Goal: Transaction & Acquisition: Purchase product/service

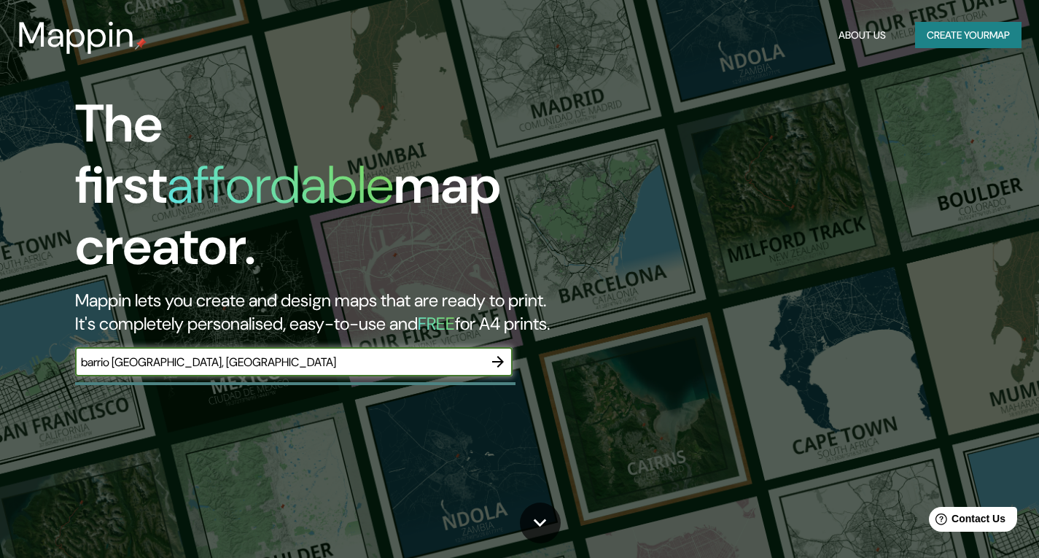
type input "barrio huemul, santiago"
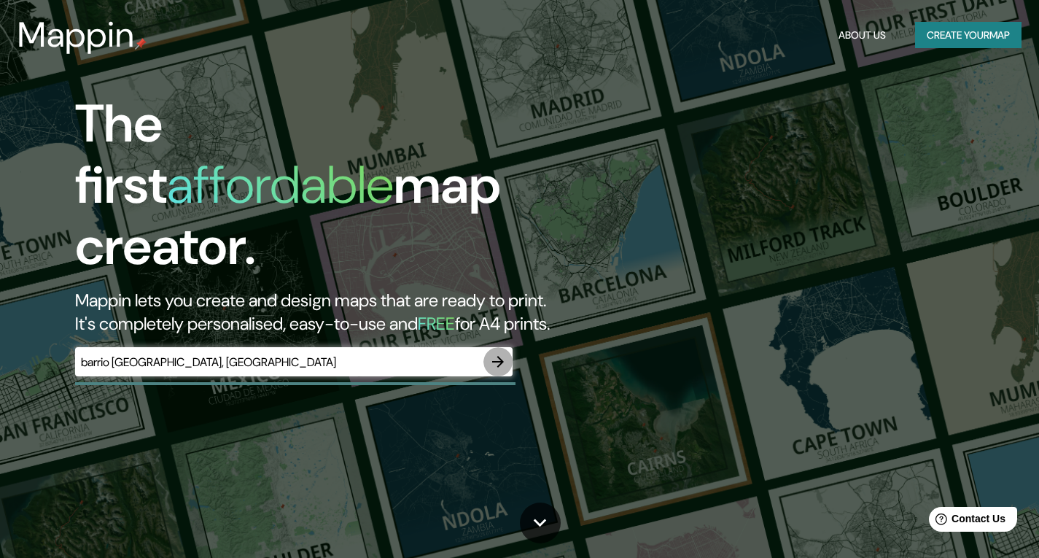
click at [502, 356] on icon "button" at bounding box center [498, 362] width 12 height 12
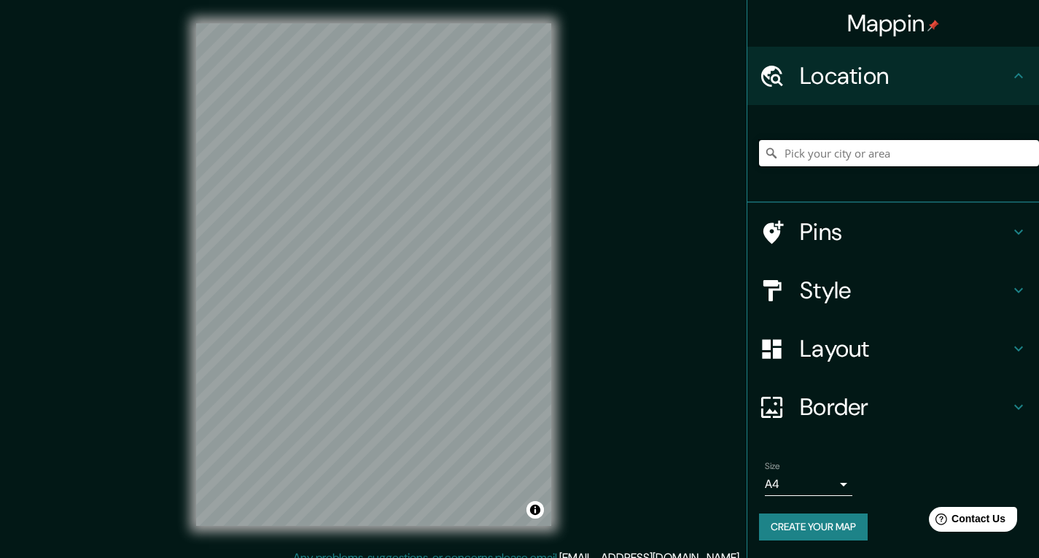
click at [887, 163] on input "Pick your city or area" at bounding box center [899, 153] width 280 height 26
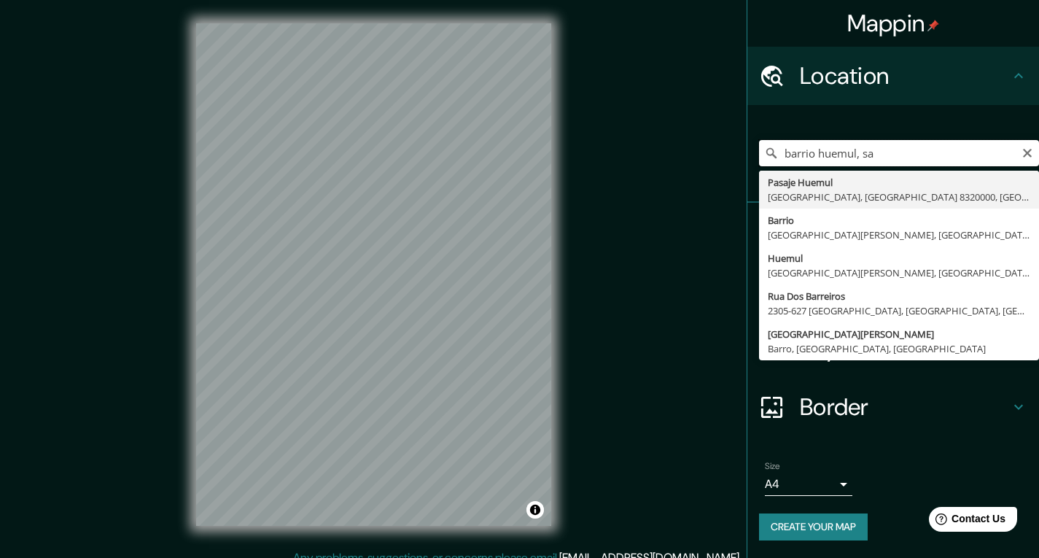
drag, startPoint x: 903, startPoint y: 150, endPoint x: 734, endPoint y: 193, distance: 174.5
click at [734, 193] on div "Mappin Location barrio huemul, sa Pasaje Huemul Santiago, Región Metropolitana …" at bounding box center [519, 286] width 1039 height 572
type input "p"
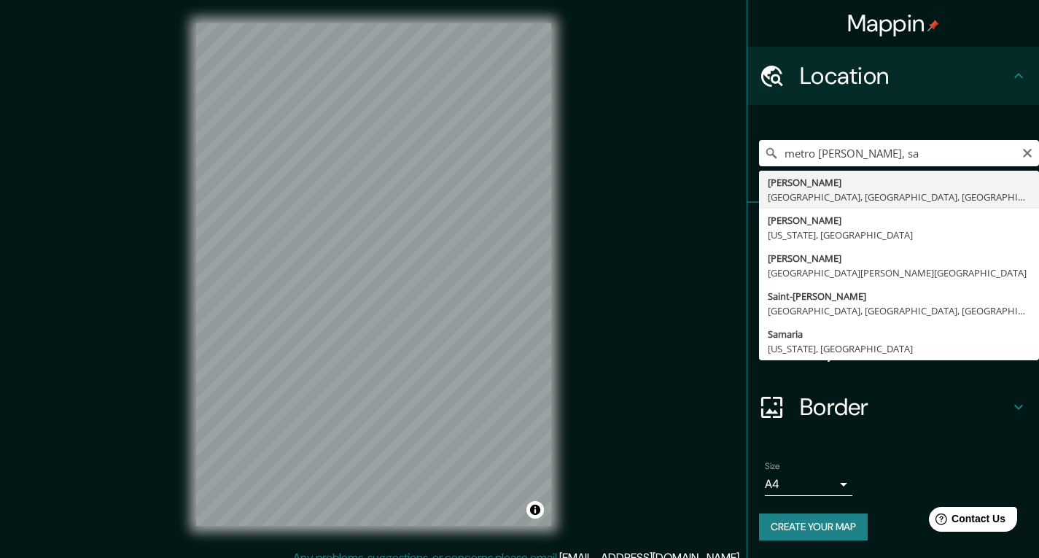
type input "Franklin, Santiago, Región Metropolitana de Santiago, Chile"
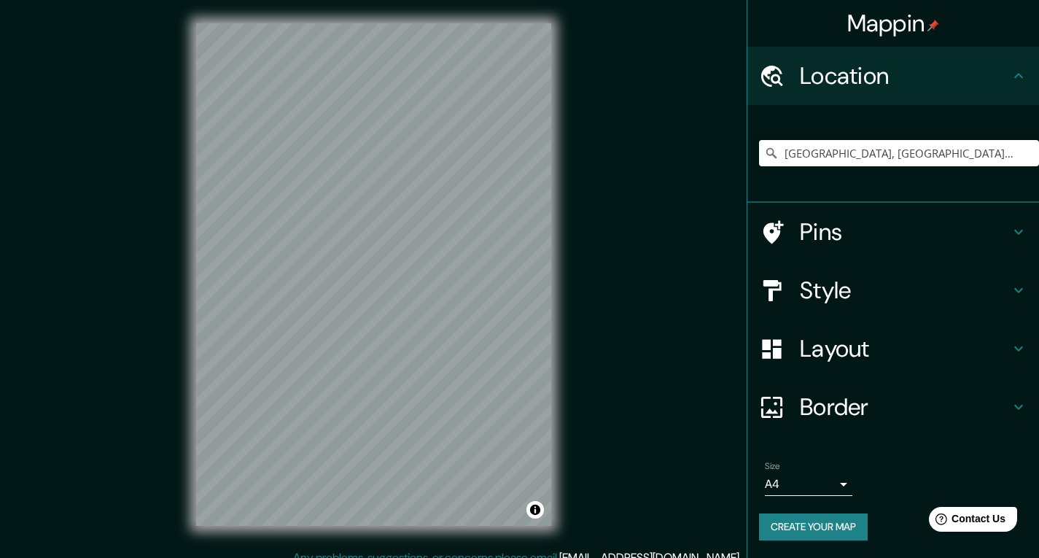
drag, startPoint x: 897, startPoint y: 221, endPoint x: 671, endPoint y: 153, distance: 236.0
click at [671, 153] on div "Mappin Location Franklin, Santiago, Región Metropolitana de Santiago, Chile Pin…" at bounding box center [519, 286] width 1039 height 572
click at [910, 238] on h4 "Pins" at bounding box center [905, 231] width 210 height 29
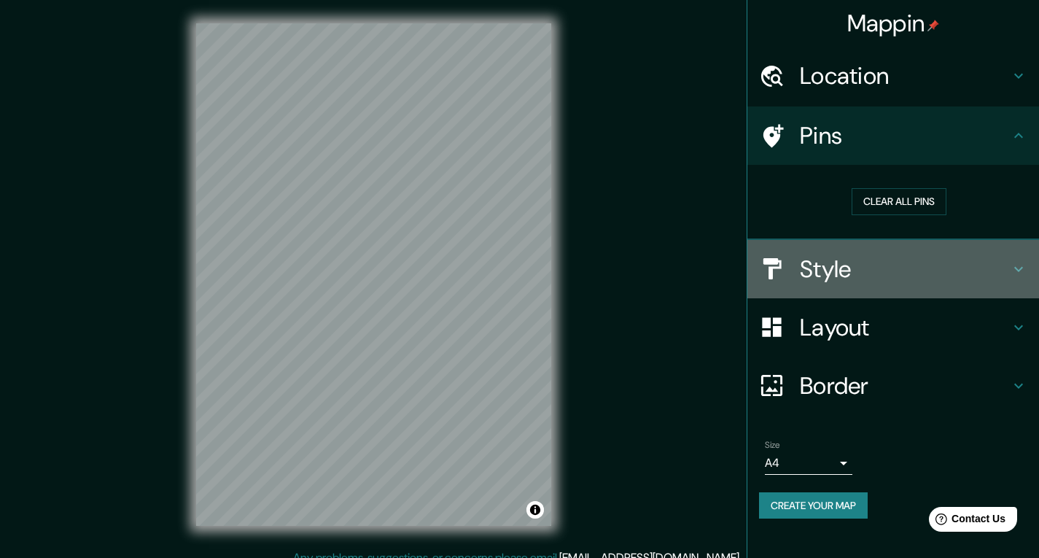
click at [988, 257] on h4 "Style" at bounding box center [905, 268] width 210 height 29
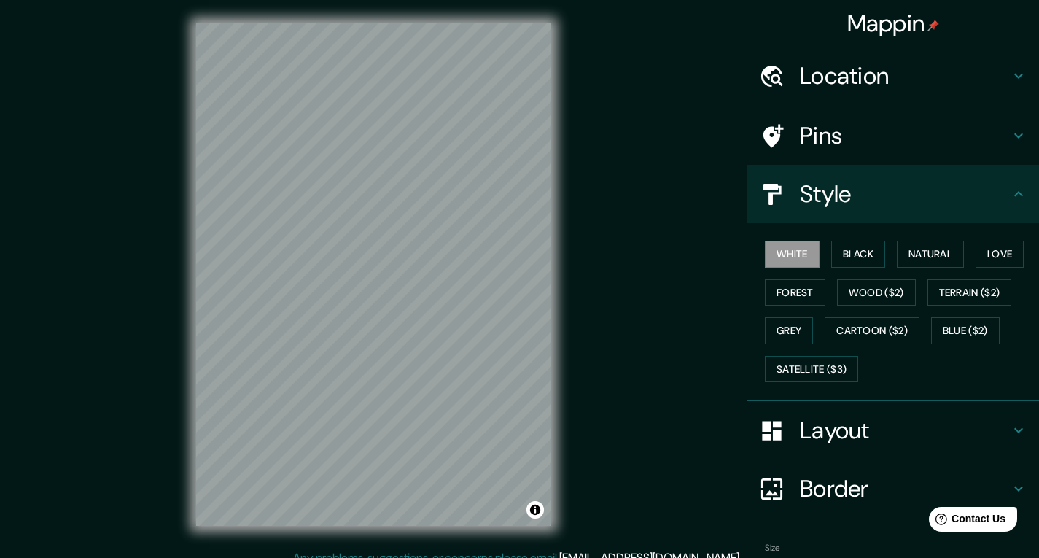
click at [833, 420] on h4 "Layout" at bounding box center [905, 430] width 210 height 29
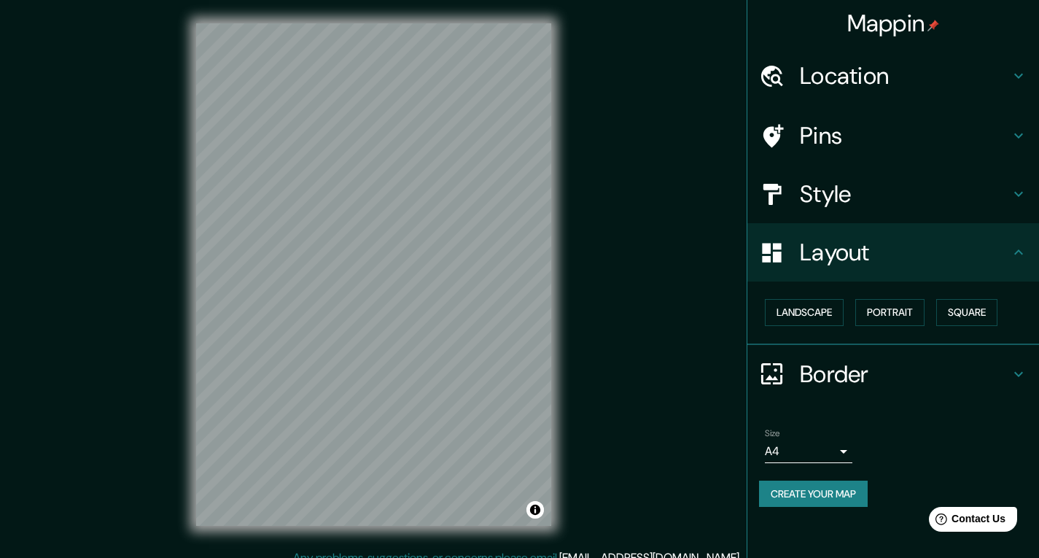
click at [973, 247] on h4 "Layout" at bounding box center [905, 252] width 210 height 29
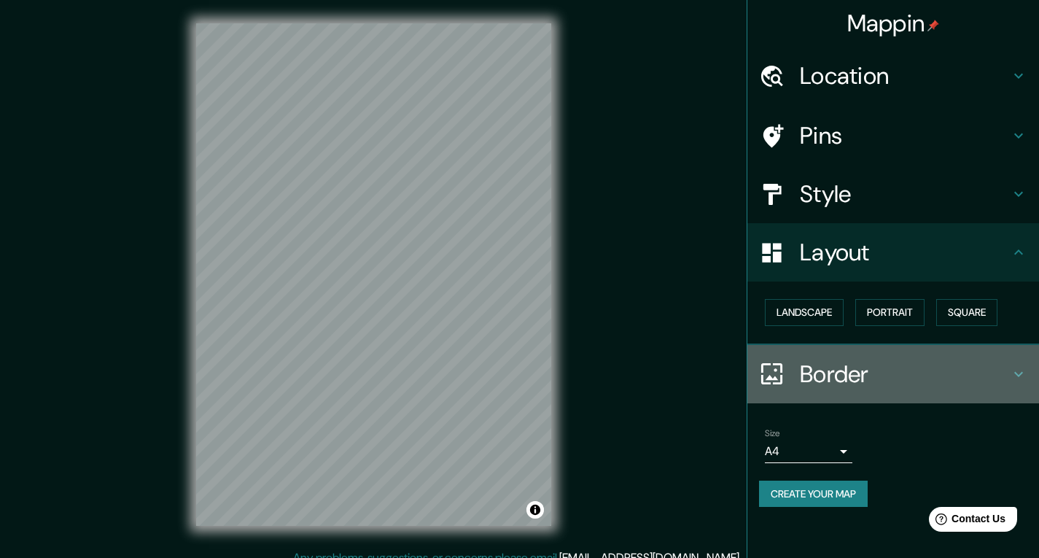
click at [1032, 370] on div "Border" at bounding box center [893, 374] width 292 height 58
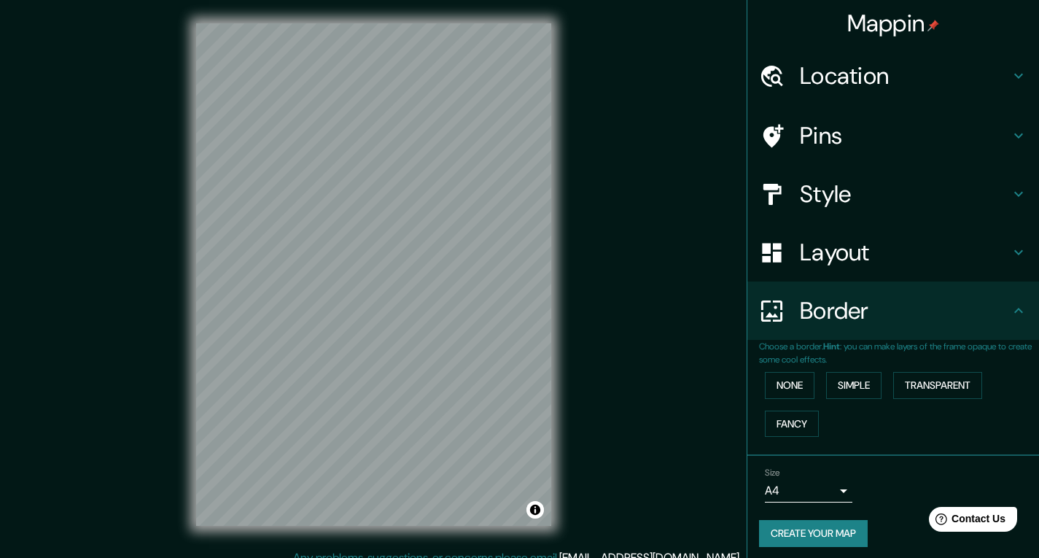
click at [984, 301] on h4 "Border" at bounding box center [905, 310] width 210 height 29
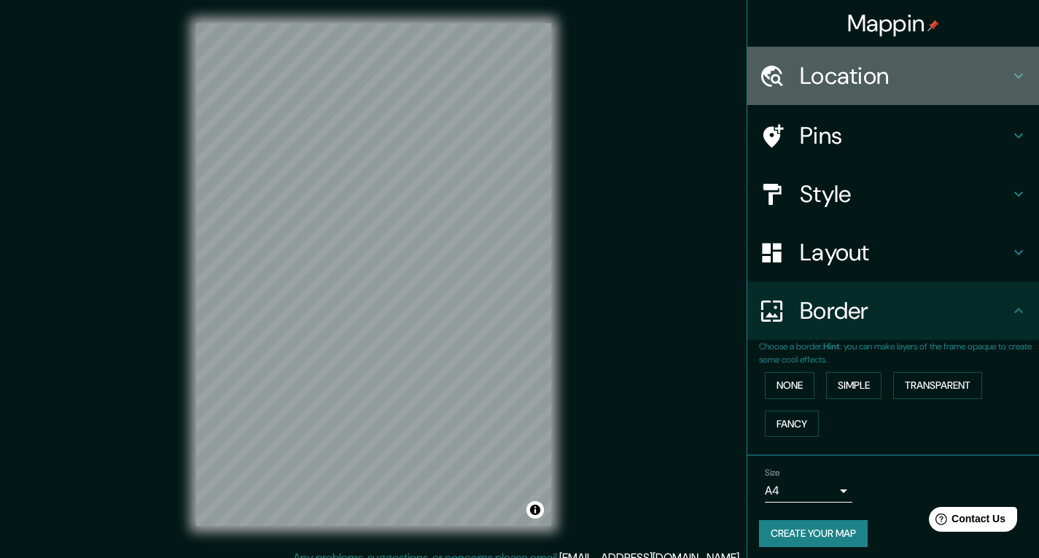
click at [825, 87] on h4 "Location" at bounding box center [905, 75] width 210 height 29
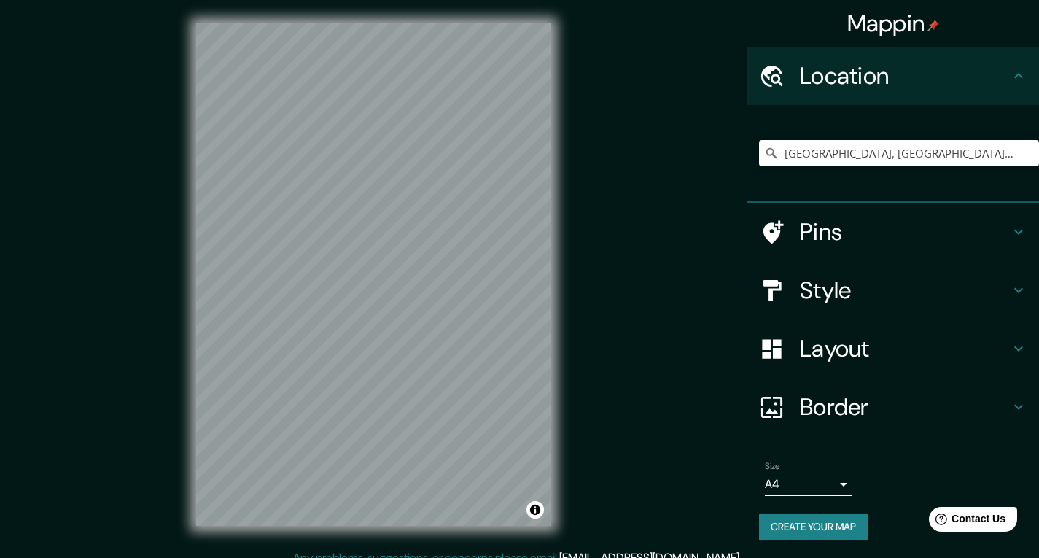
click at [895, 235] on h4 "Pins" at bounding box center [905, 231] width 210 height 29
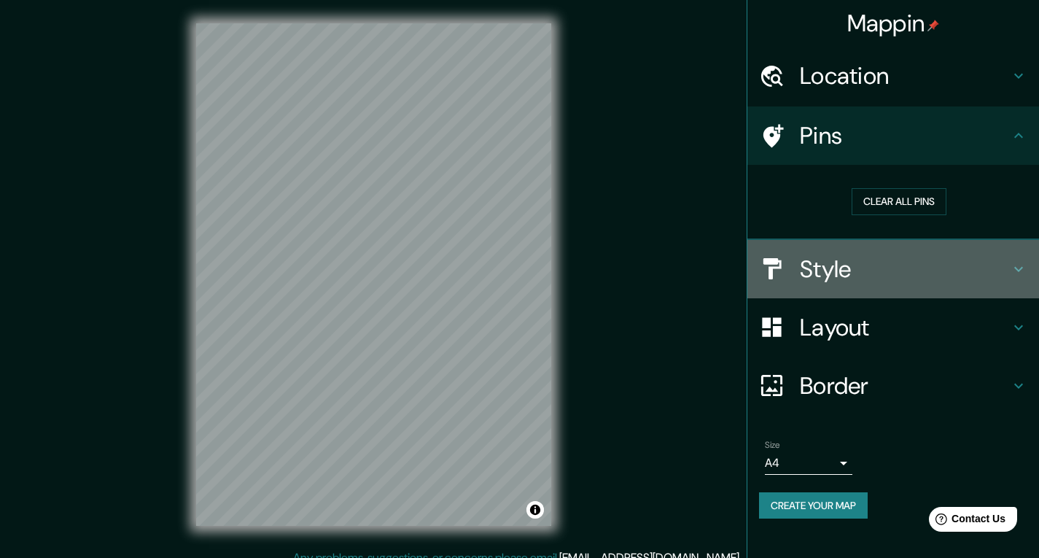
drag, startPoint x: 846, startPoint y: 260, endPoint x: 827, endPoint y: 220, distance: 44.4
click at [841, 254] on h4 "Style" at bounding box center [905, 268] width 210 height 29
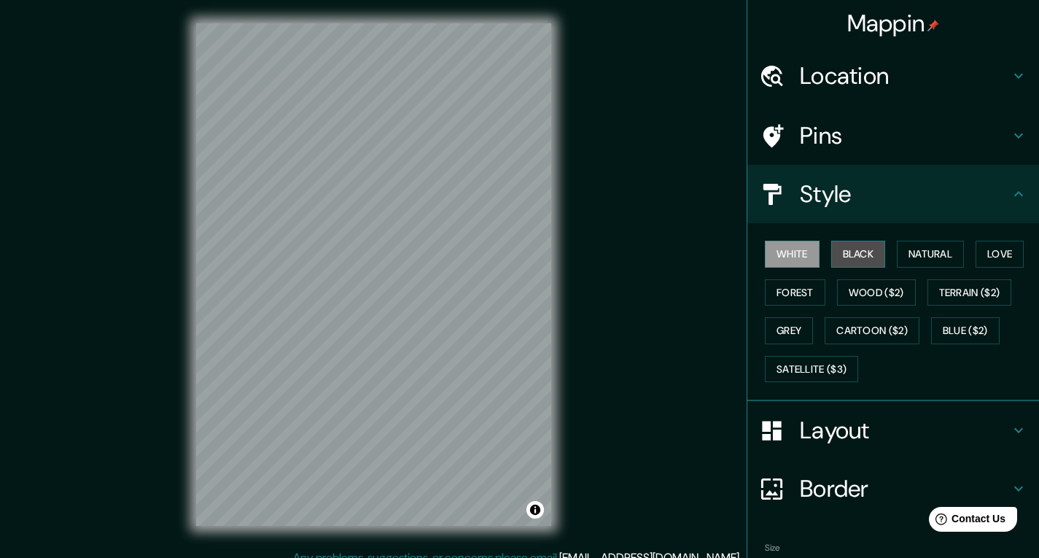
click at [857, 259] on button "Black" at bounding box center [858, 254] width 55 height 27
click at [534, 518] on button "Toggle attribution" at bounding box center [534, 509] width 17 height 17
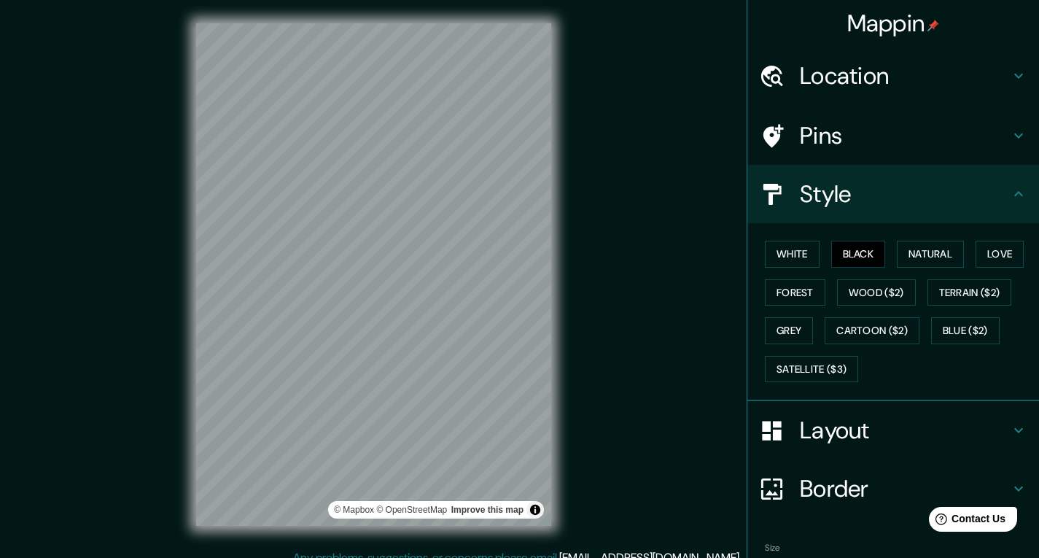
click at [485, 503] on div "© Mapbox © OpenStreetMap Improve this map" at bounding box center [429, 509] width 190 height 15
click at [480, 505] on link "Improve this map" at bounding box center [487, 510] width 72 height 10
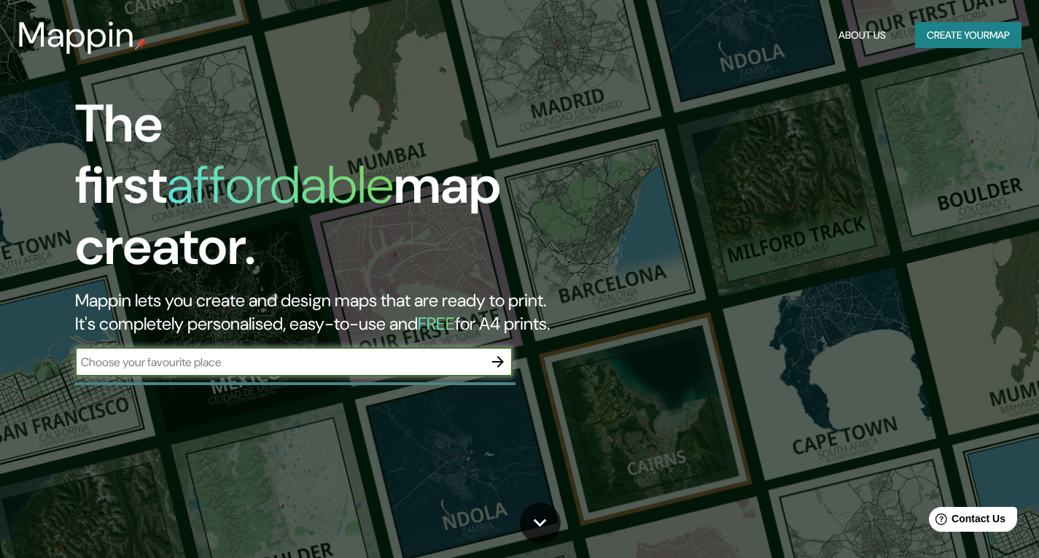
click at [503, 356] on icon "button" at bounding box center [498, 362] width 12 height 12
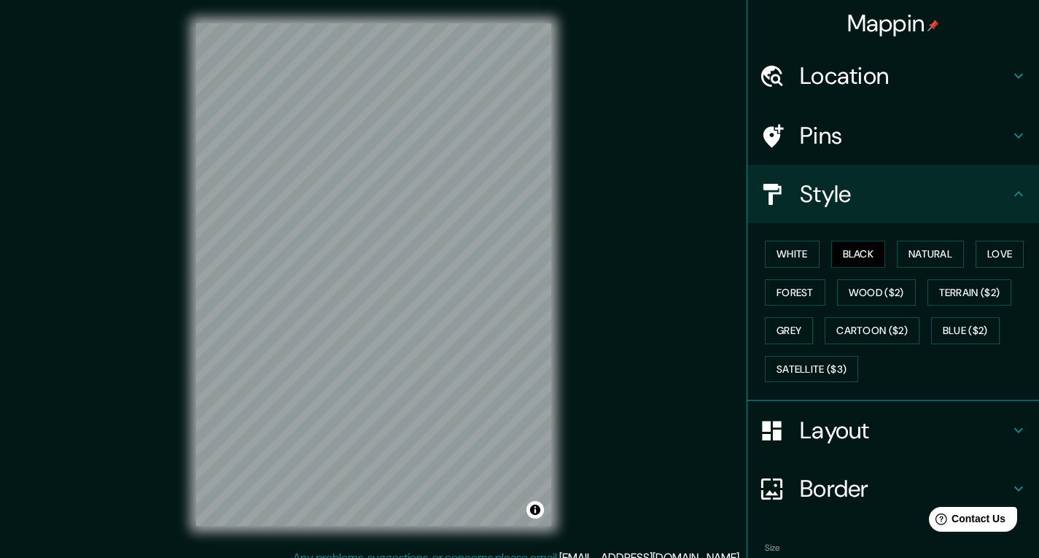
click at [946, 84] on h4 "Location" at bounding box center [905, 75] width 210 height 29
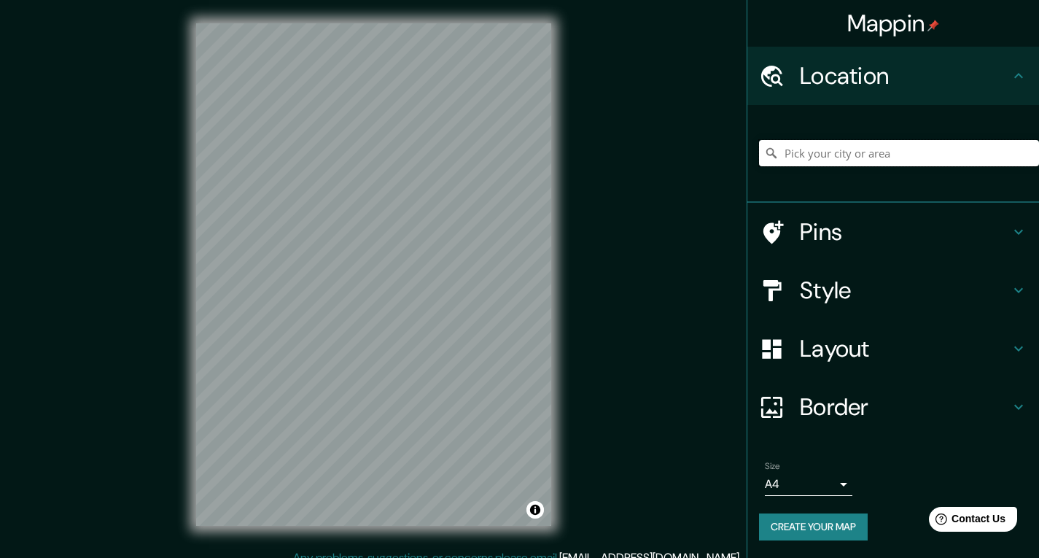
click at [1001, 158] on input "Pick your city or area" at bounding box center [899, 153] width 280 height 26
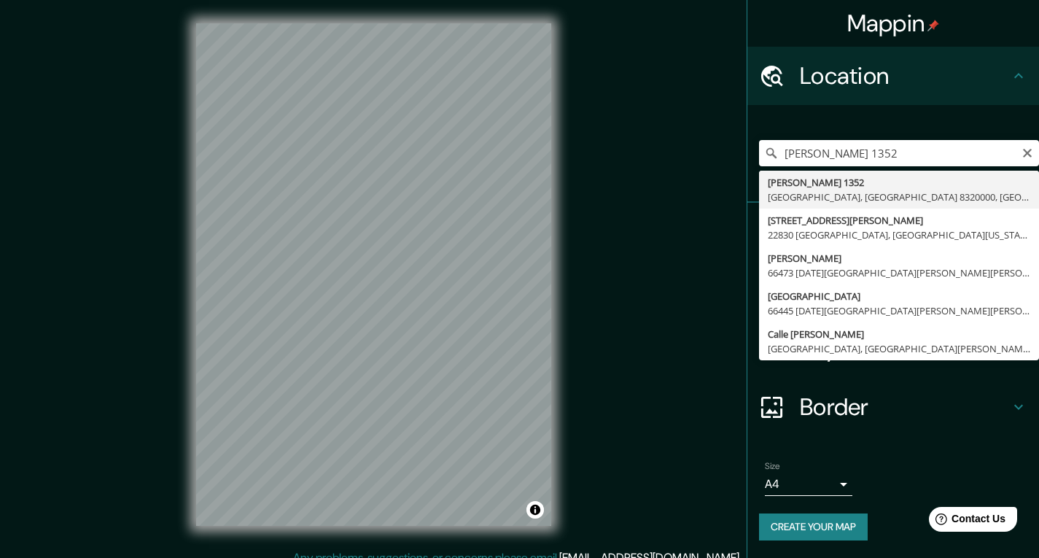
type input "Roberto Espinoza 1352, Santiago, Región Metropolitana de Santiago 8320000, Chile"
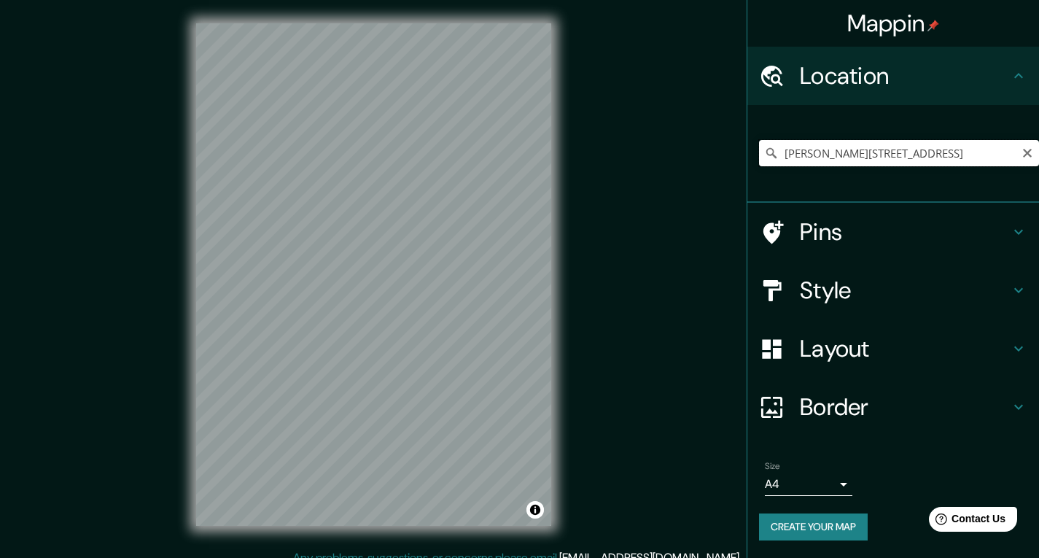
click at [998, 153] on input "Roberto Espinoza 1352, Santiago, Región Metropolitana de Santiago 8320000, Chile" at bounding box center [899, 153] width 280 height 26
click at [1028, 150] on icon "Clear" at bounding box center [1027, 153] width 12 height 12
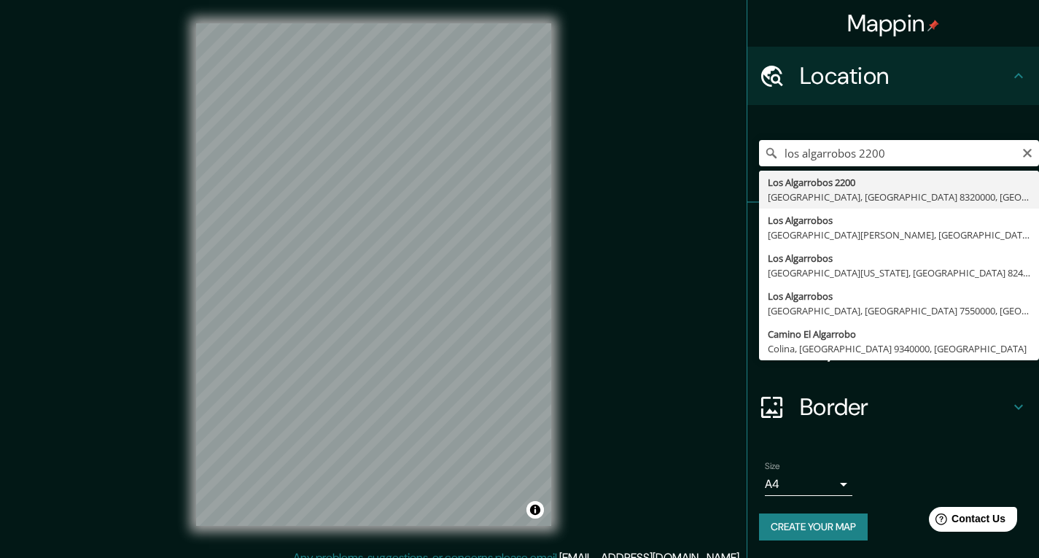
type input "[STREET_ADDRESS]"
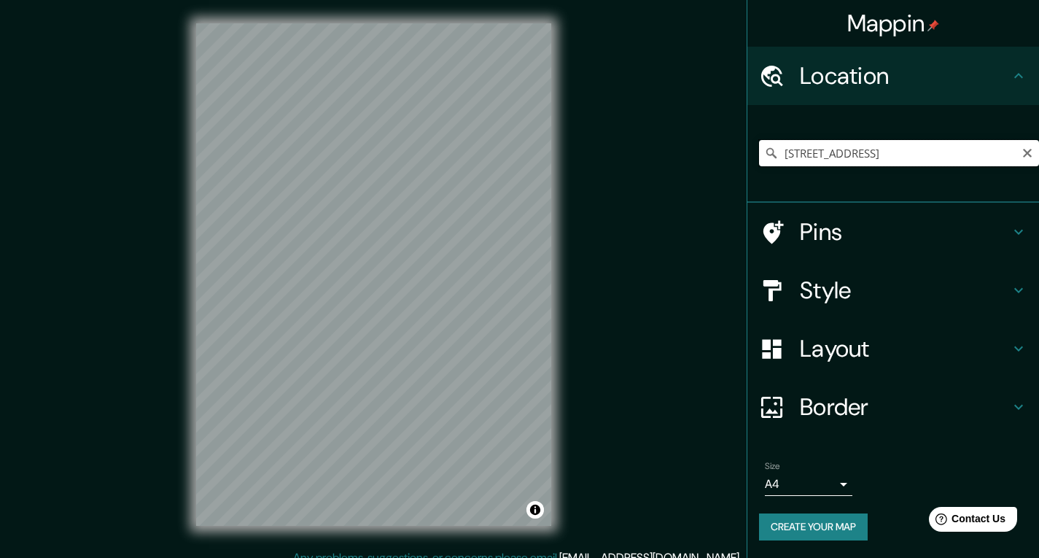
click at [1026, 160] on input "[STREET_ADDRESS]" at bounding box center [899, 153] width 280 height 26
click at [1029, 151] on icon "Clear" at bounding box center [1027, 153] width 9 height 9
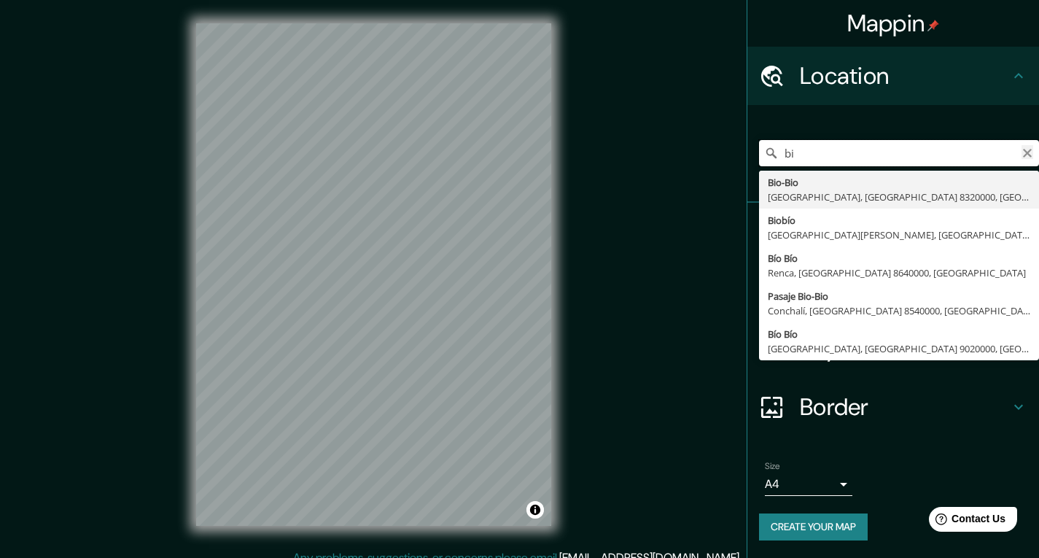
type input "b"
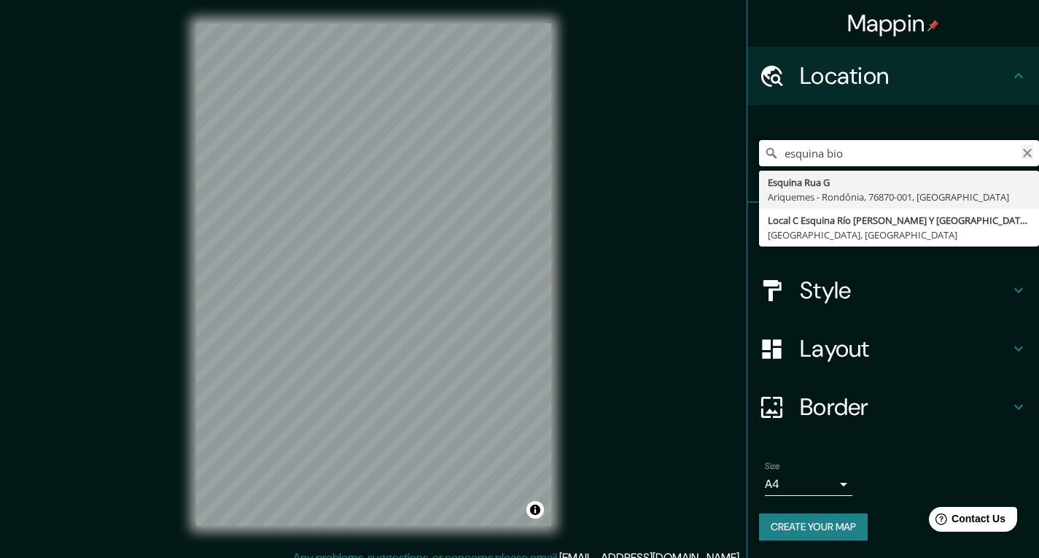
type input "esquina bio"
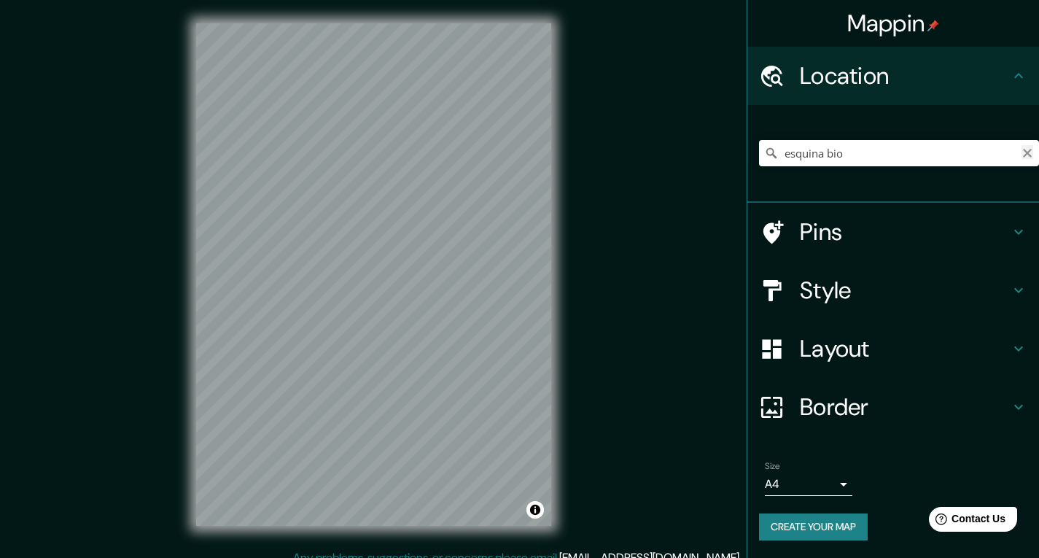
click at [1029, 151] on icon "Clear" at bounding box center [1027, 153] width 9 height 9
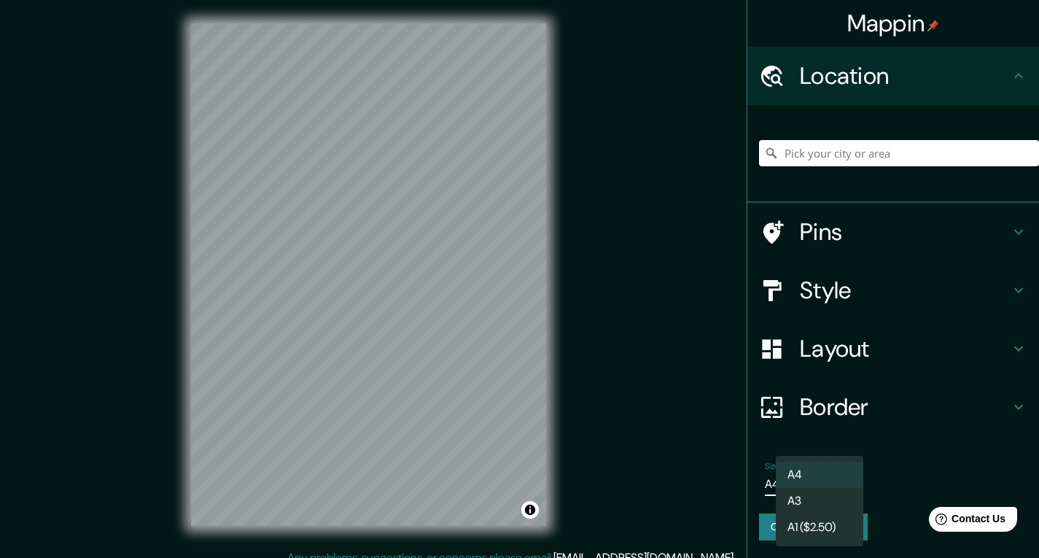
click at [834, 486] on body "Mappin Location Esquina Rua G Ariquemes - Rondônia, 76870-001, Brasil Local C E…" at bounding box center [519, 279] width 1039 height 558
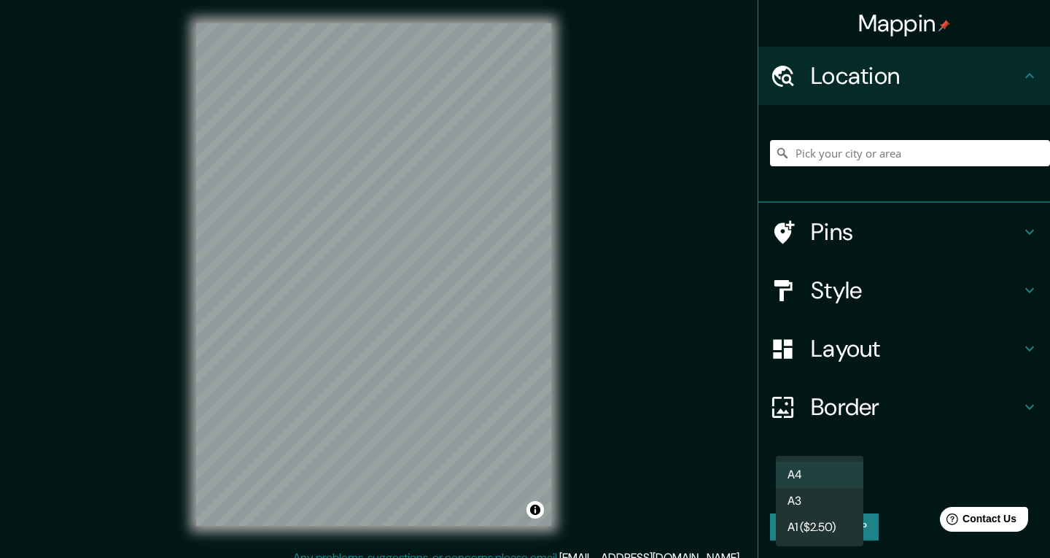
click at [830, 498] on li "A3" at bounding box center [819, 501] width 87 height 26
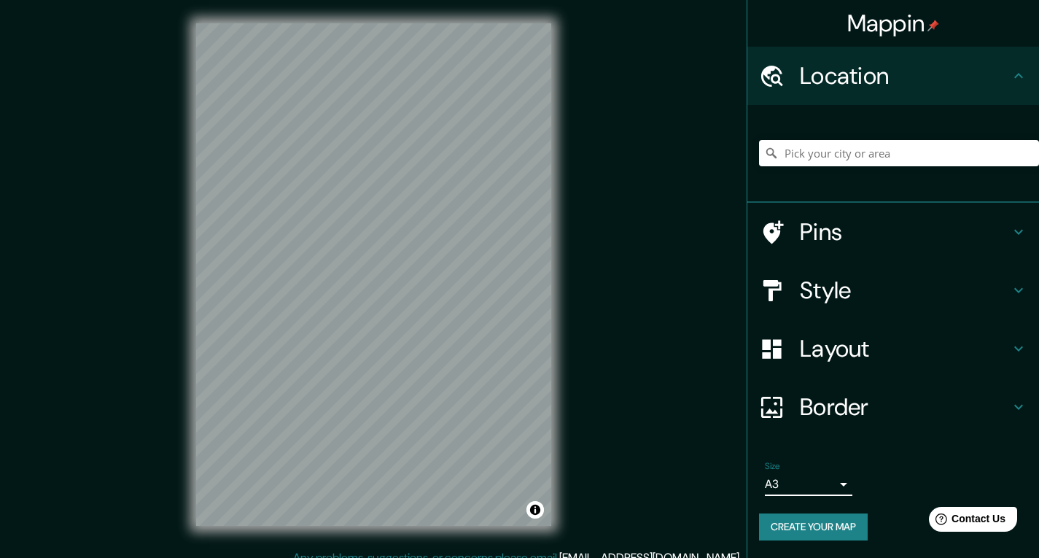
click at [834, 488] on body "Mappin Location Esquina Rua G Ariquemes - Rondônia, 76870-001, Brasil Local C E…" at bounding box center [519, 279] width 1039 height 558
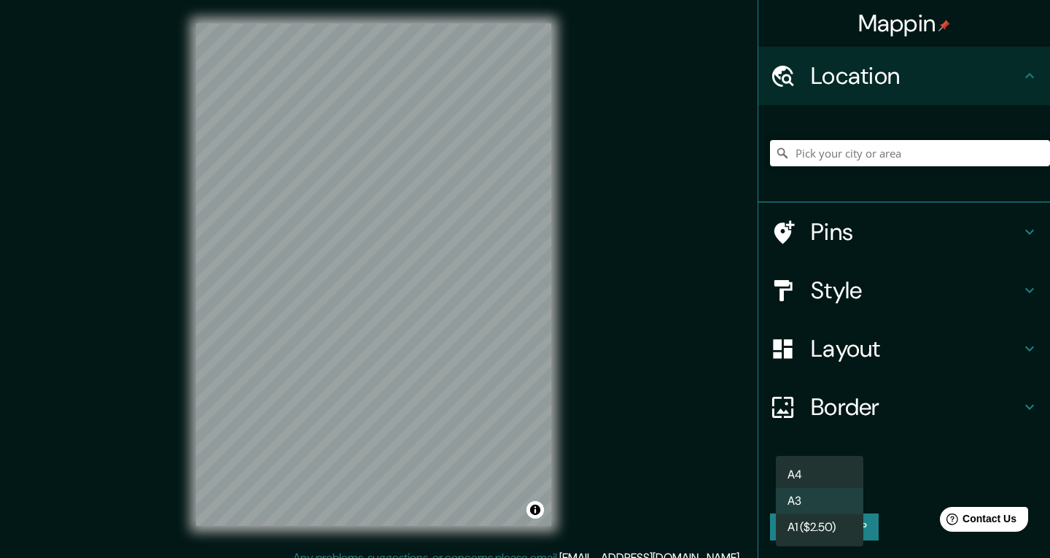
click at [833, 480] on li "A4" at bounding box center [819, 475] width 87 height 26
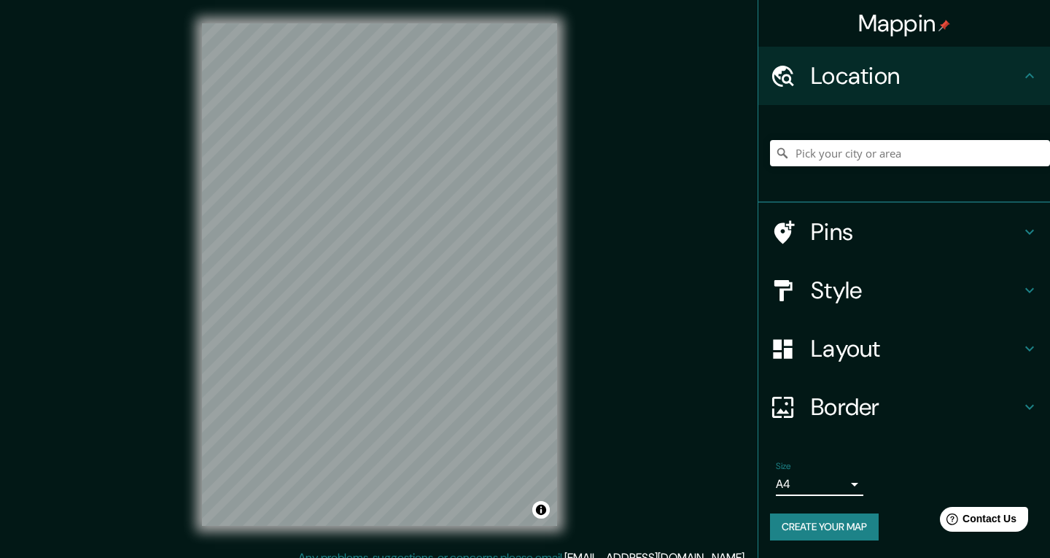
click at [833, 486] on body "Mappin Location Esquina Rua G Ariquemes - Rondônia, 76870-001, Brasil Local C E…" at bounding box center [525, 279] width 1050 height 558
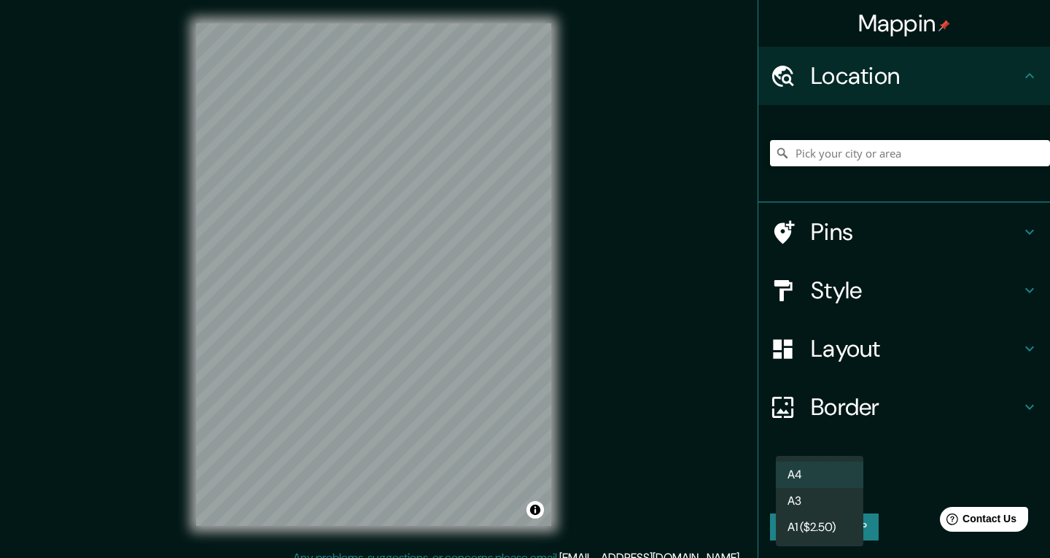
click at [833, 496] on li "A3" at bounding box center [819, 501] width 87 height 26
type input "a4"
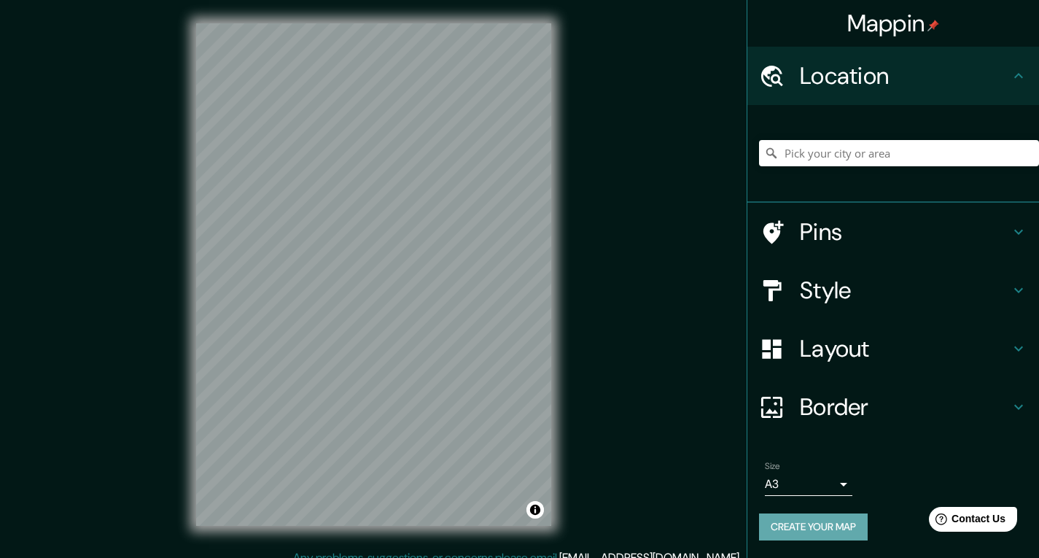
click at [790, 516] on button "Create your map" at bounding box center [813, 526] width 109 height 27
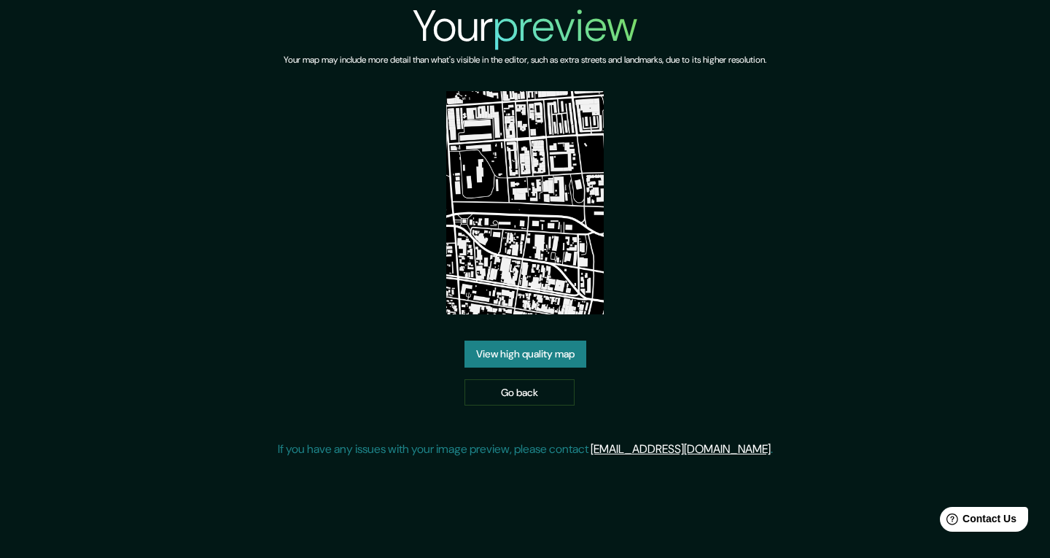
click at [559, 354] on link "View high quality map" at bounding box center [525, 353] width 122 height 27
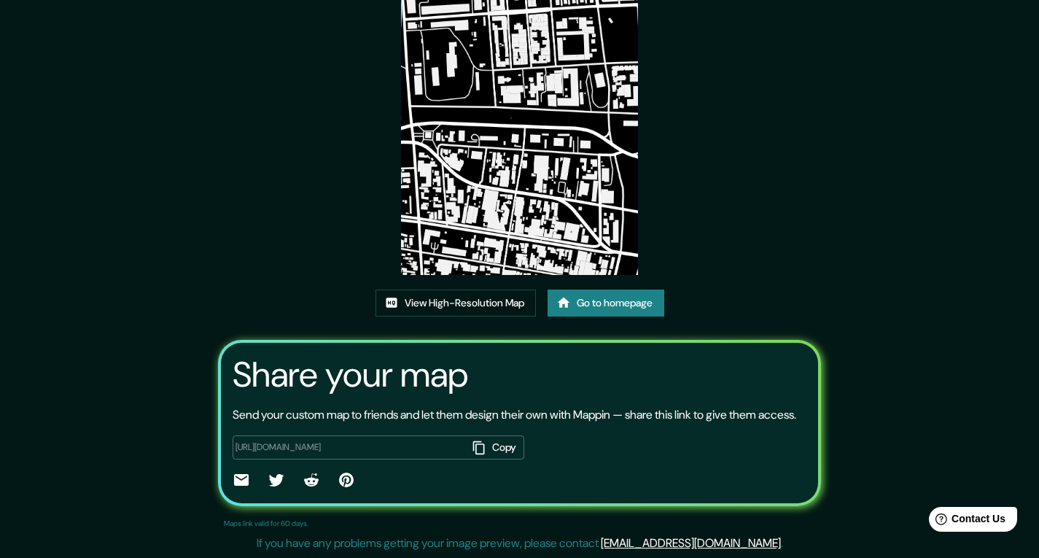
scroll to position [141, 0]
click at [482, 444] on button "Copy" at bounding box center [495, 447] width 57 height 24
click at [507, 454] on button "Copy" at bounding box center [495, 447] width 57 height 24
click at [601, 293] on link "Go to homepage" at bounding box center [606, 302] width 117 height 27
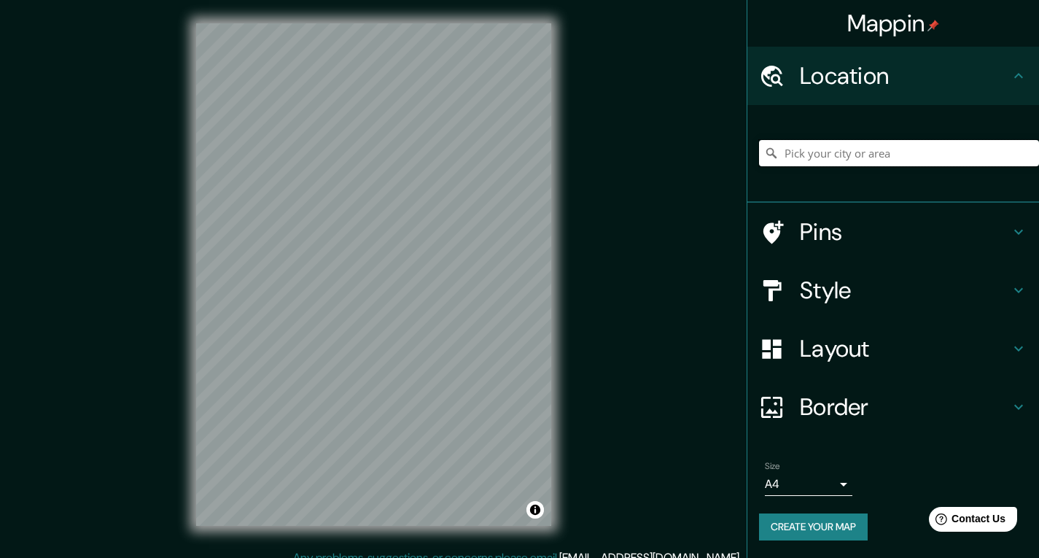
click at [959, 142] on input "Pick your city or area" at bounding box center [899, 153] width 280 height 26
click at [841, 155] on input "Pick your city or area" at bounding box center [899, 153] width 280 height 26
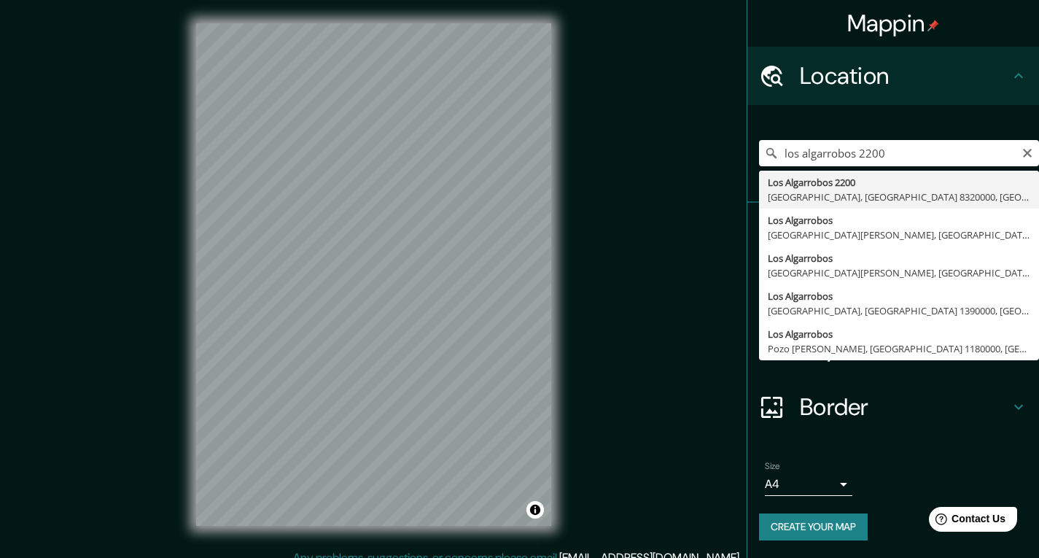
type input "[STREET_ADDRESS]"
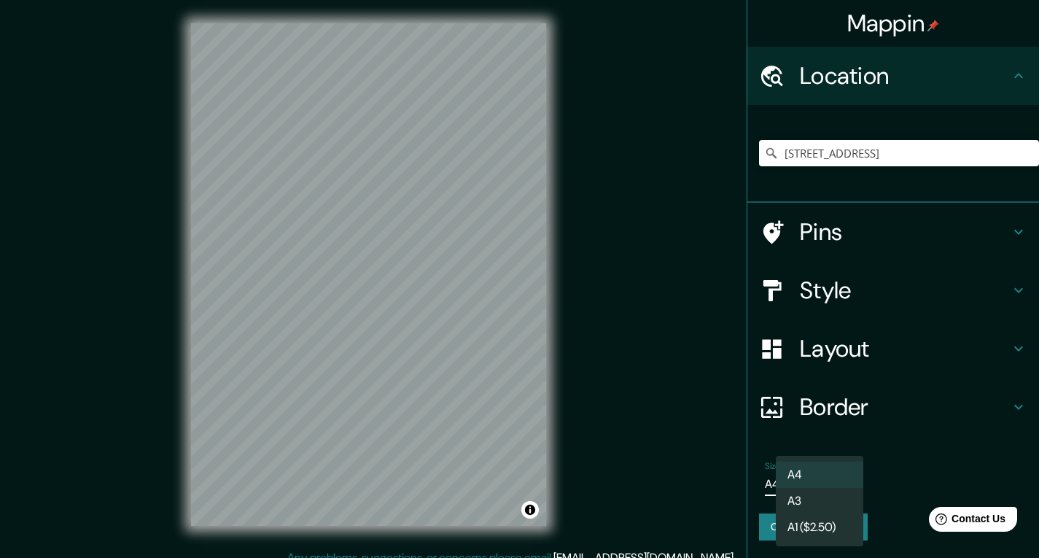
click at [797, 488] on body "Mappin Location [STREET_ADDRESS] Pins Style Layout Border Choose a border. Hint…" at bounding box center [519, 279] width 1039 height 558
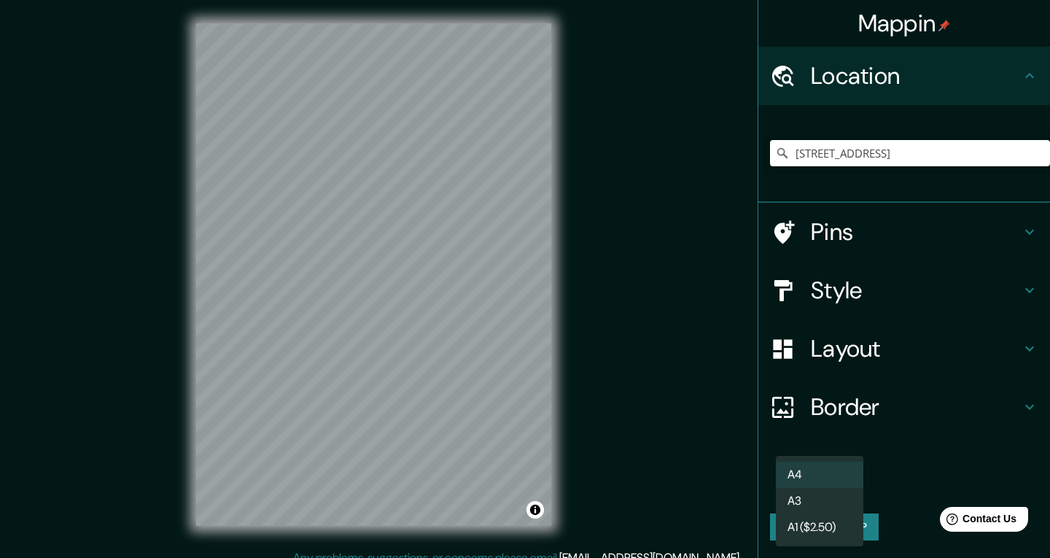
click at [816, 504] on li "A3" at bounding box center [819, 501] width 87 height 26
type input "a4"
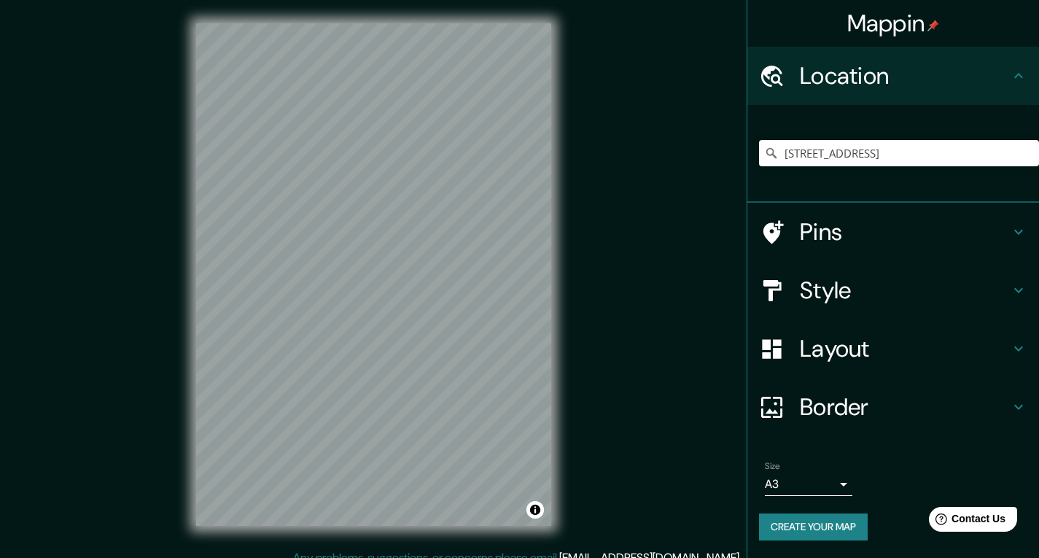
scroll to position [14, 0]
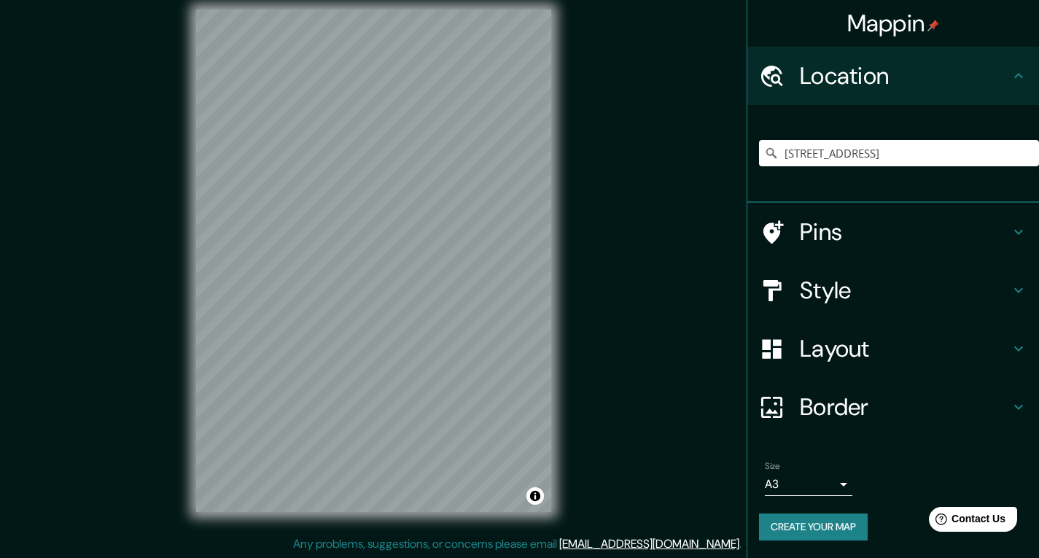
drag, startPoint x: 556, startPoint y: 325, endPoint x: 875, endPoint y: 292, distance: 321.0
click at [875, 292] on h4 "Style" at bounding box center [905, 290] width 210 height 29
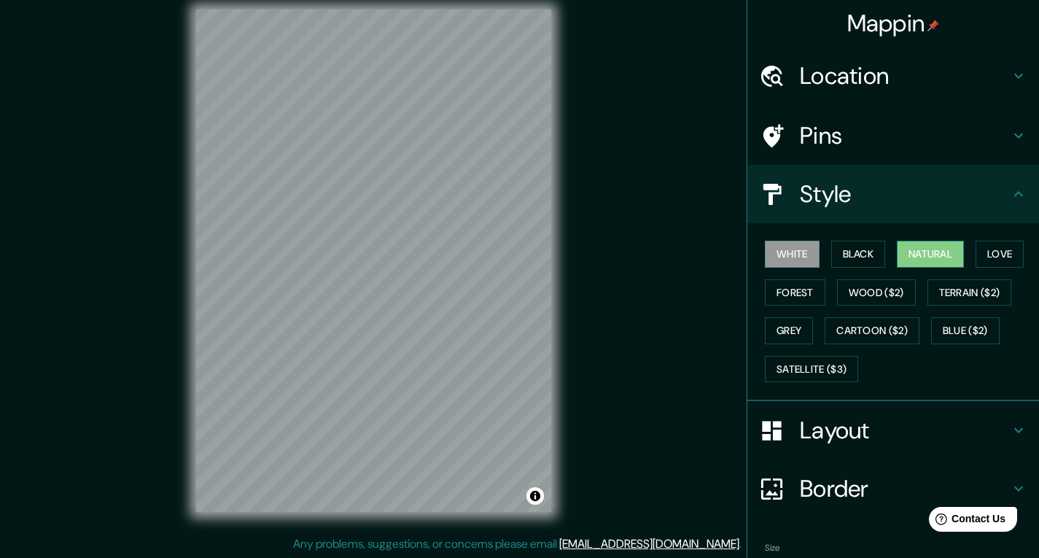
click at [946, 255] on button "Natural" at bounding box center [930, 254] width 67 height 27
click at [980, 260] on button "Love" at bounding box center [1000, 254] width 48 height 27
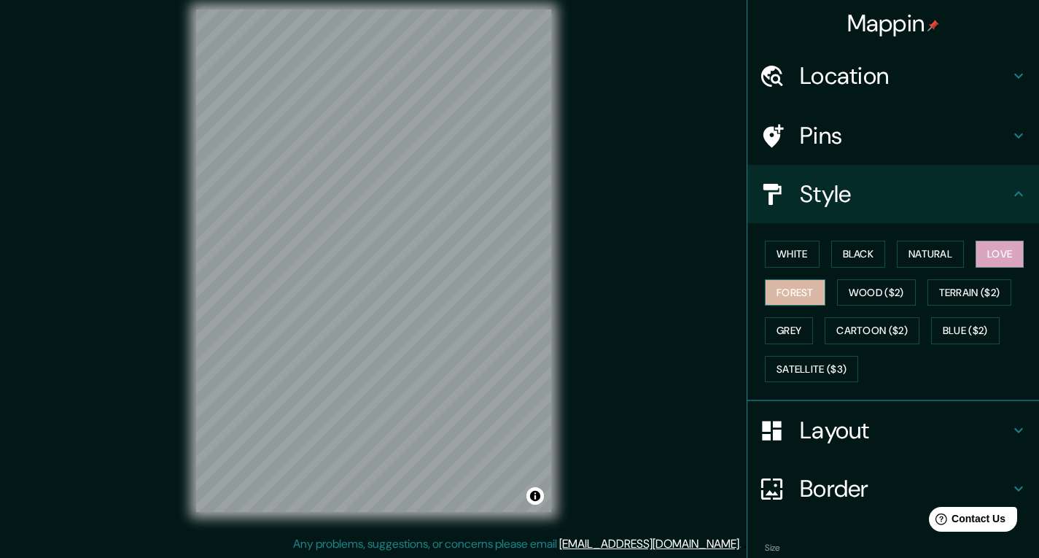
click at [798, 284] on button "Forest" at bounding box center [795, 292] width 61 height 27
click at [794, 258] on button "White" at bounding box center [792, 254] width 55 height 27
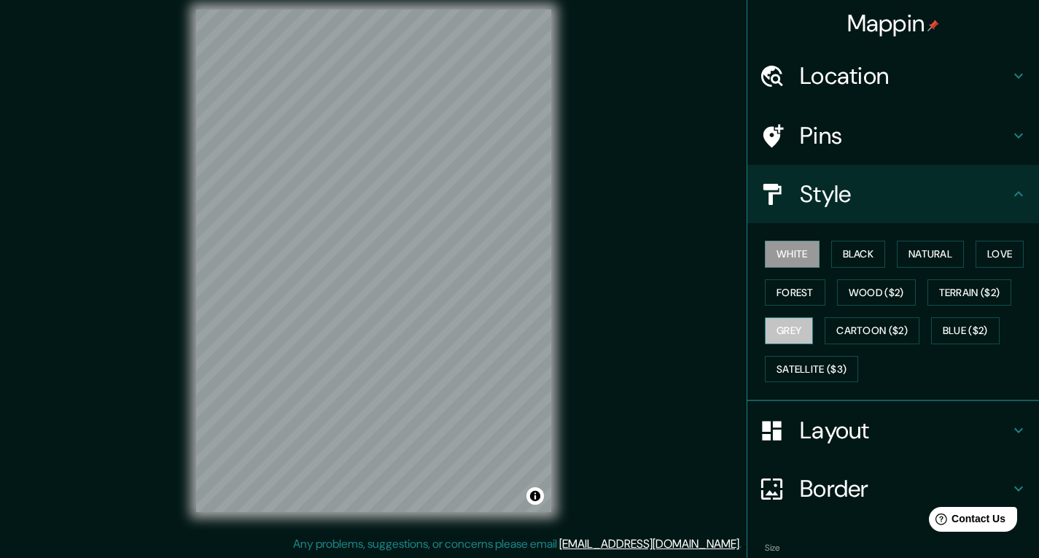
click at [782, 332] on button "Grey" at bounding box center [789, 330] width 48 height 27
click at [801, 260] on button "White" at bounding box center [792, 254] width 55 height 27
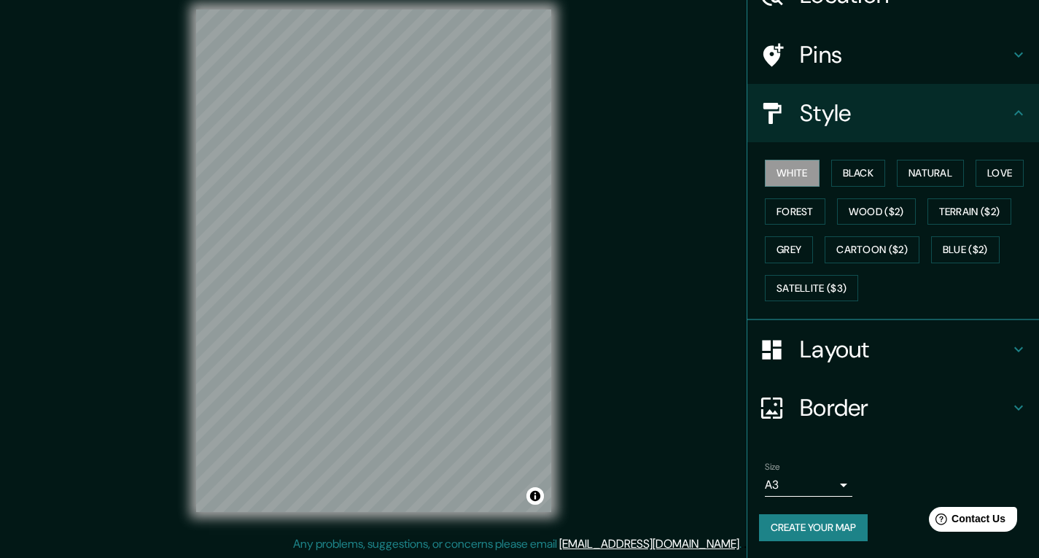
click at [801, 534] on button "Create your map" at bounding box center [813, 527] width 109 height 27
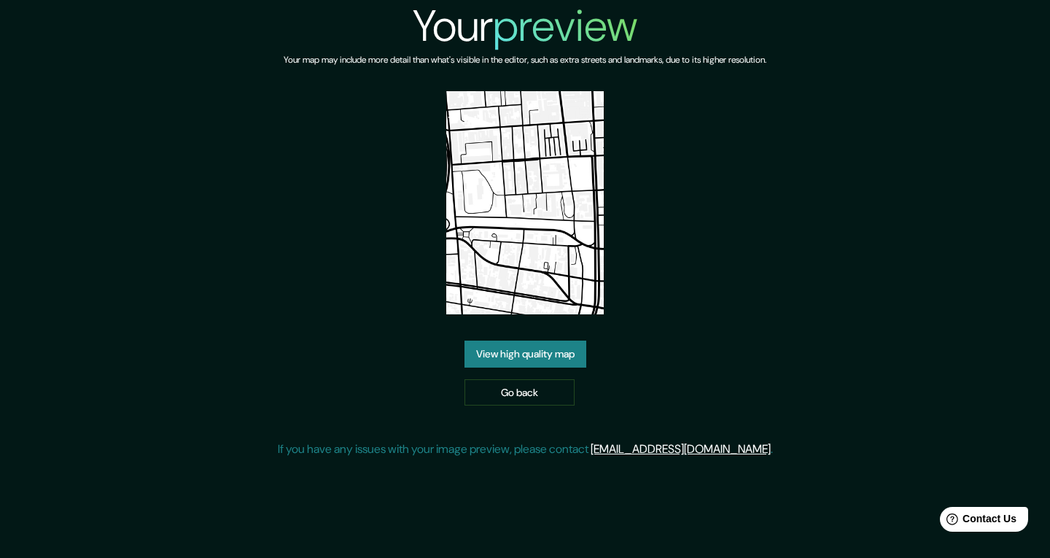
drag, startPoint x: 516, startPoint y: 258, endPoint x: 647, endPoint y: 227, distance: 134.8
click at [647, 227] on div "Your preview Your map may include more detail than what's visible in the editor…" at bounding box center [525, 235] width 495 height 470
click at [515, 262] on img at bounding box center [525, 202] width 158 height 223
click at [540, 351] on link "View high quality map" at bounding box center [525, 353] width 122 height 27
